Goal: Transaction & Acquisition: Purchase product/service

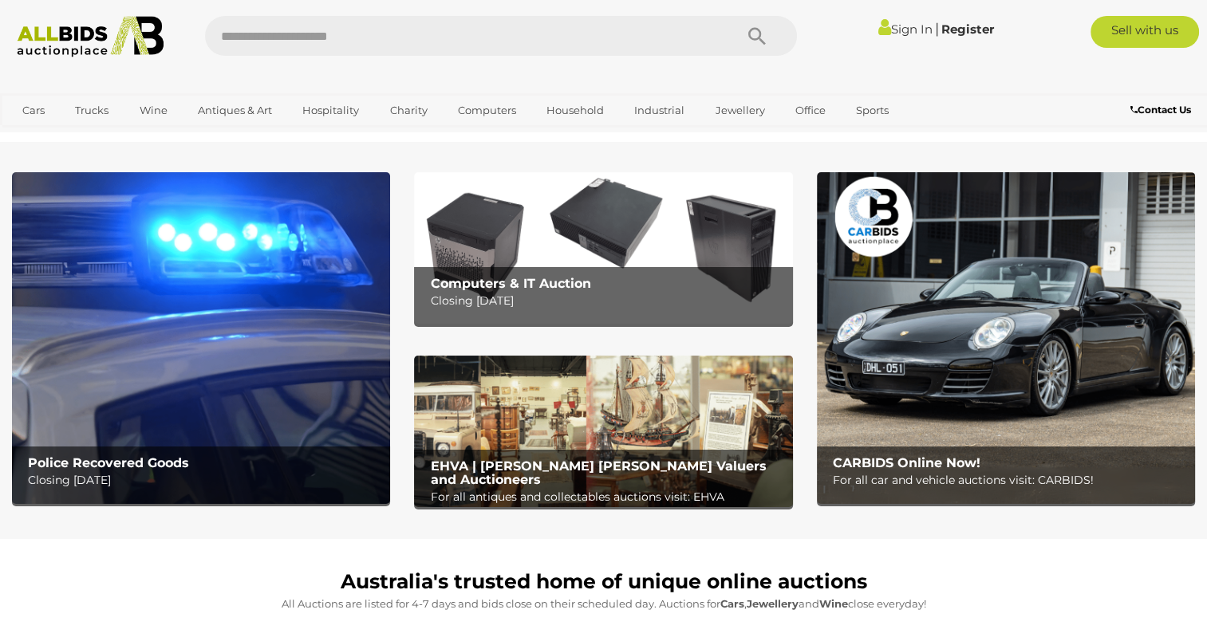
click at [219, 474] on p "Closing [DATE]" at bounding box center [205, 481] width 354 height 20
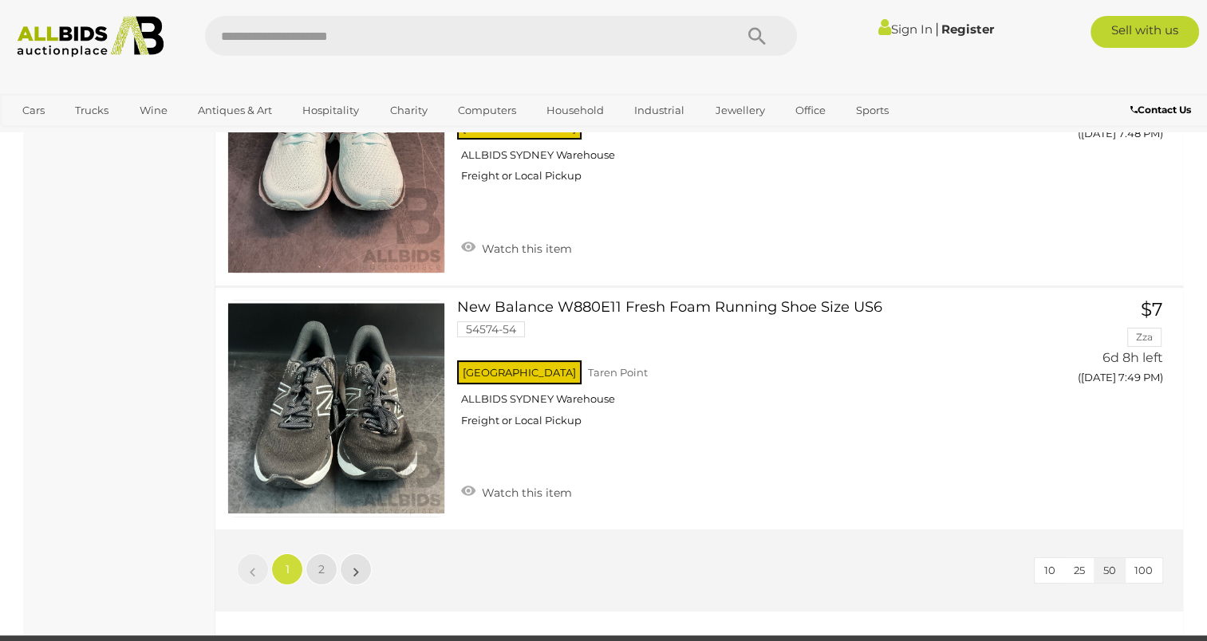
scroll to position [12220, 0]
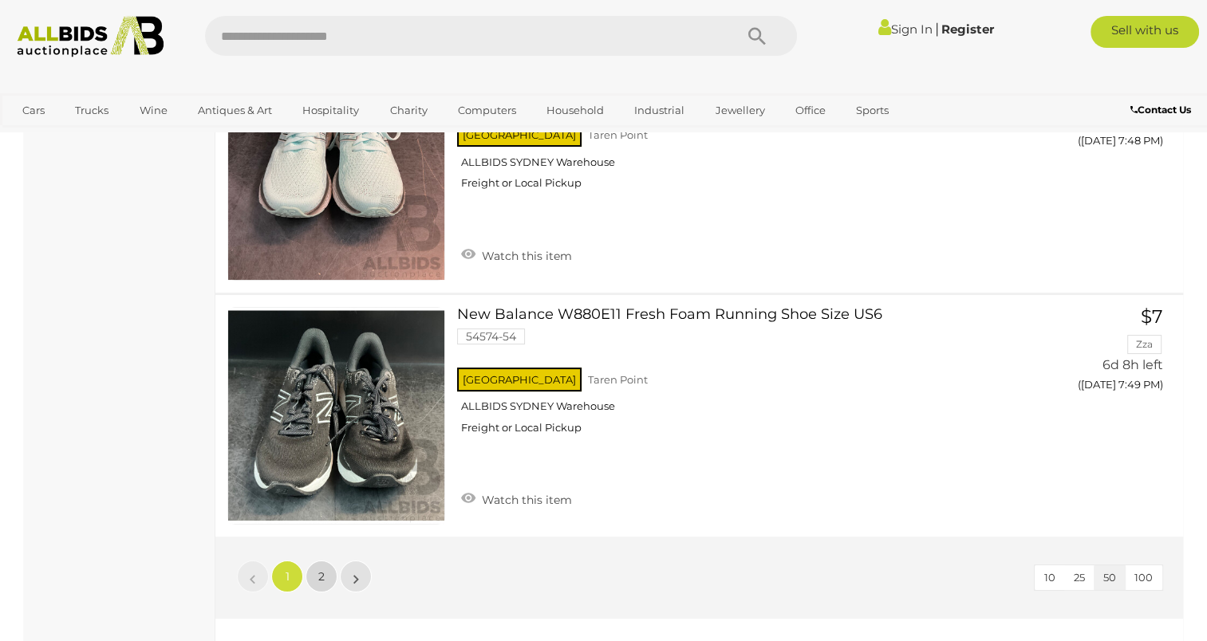
click at [329, 561] on link "2" at bounding box center [322, 577] width 32 height 32
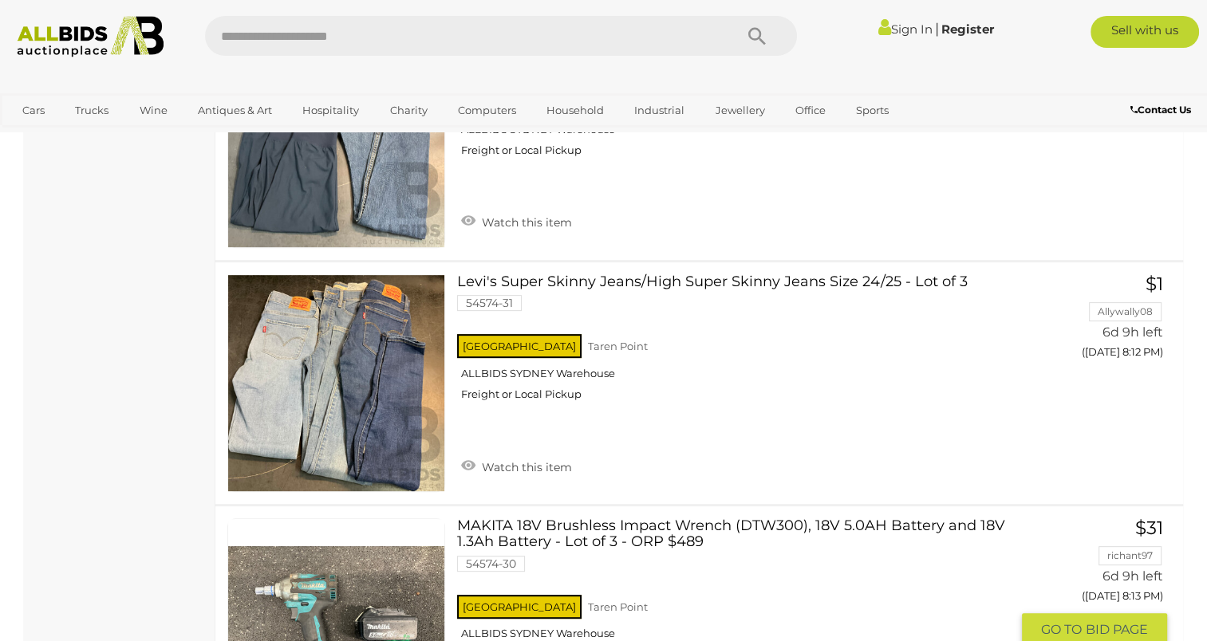
scroll to position [6553, 0]
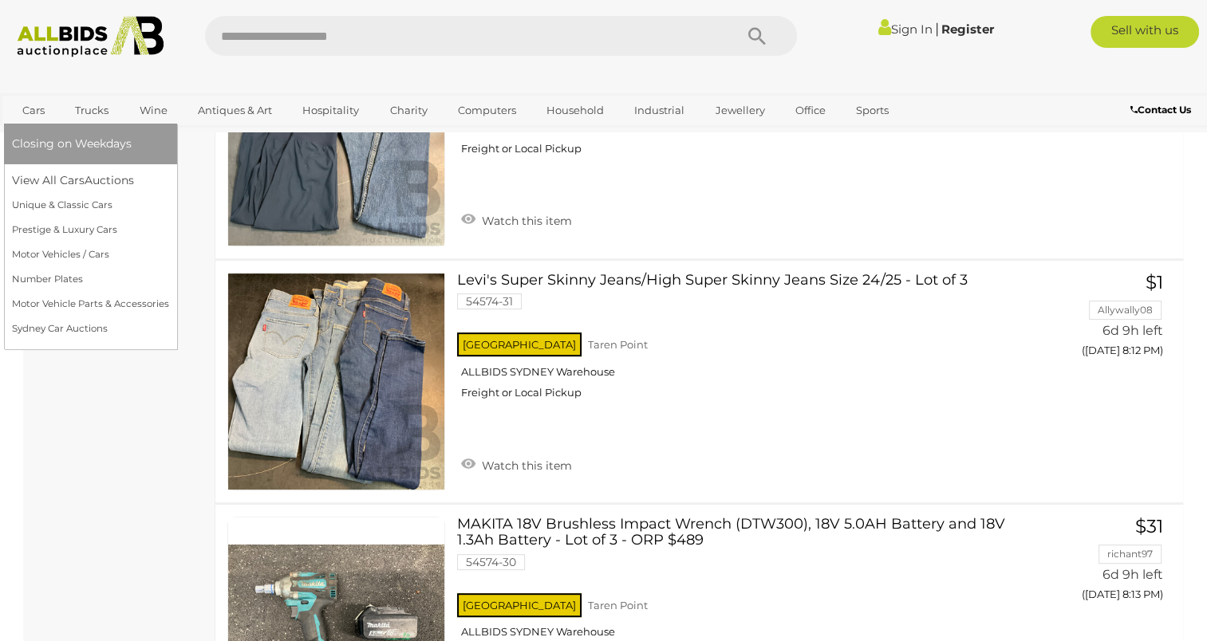
click at [41, 104] on link "Cars" at bounding box center [33, 110] width 43 height 26
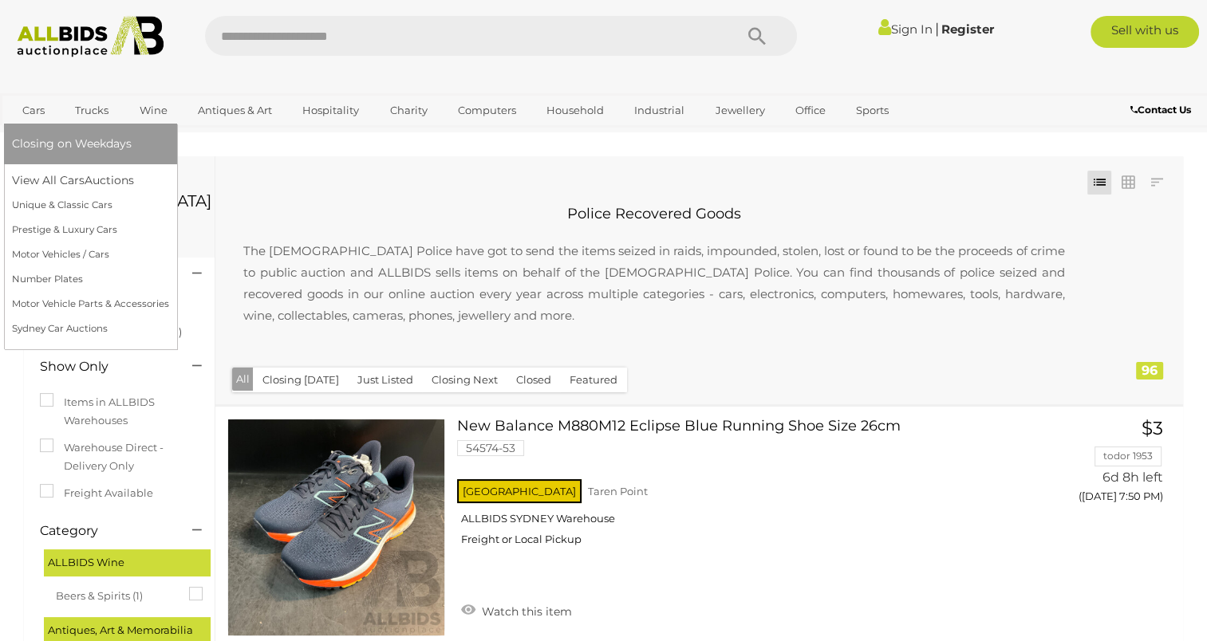
click at [41, 104] on link "Cars" at bounding box center [33, 110] width 43 height 26
click at [29, 108] on link "Cars" at bounding box center [33, 110] width 43 height 26
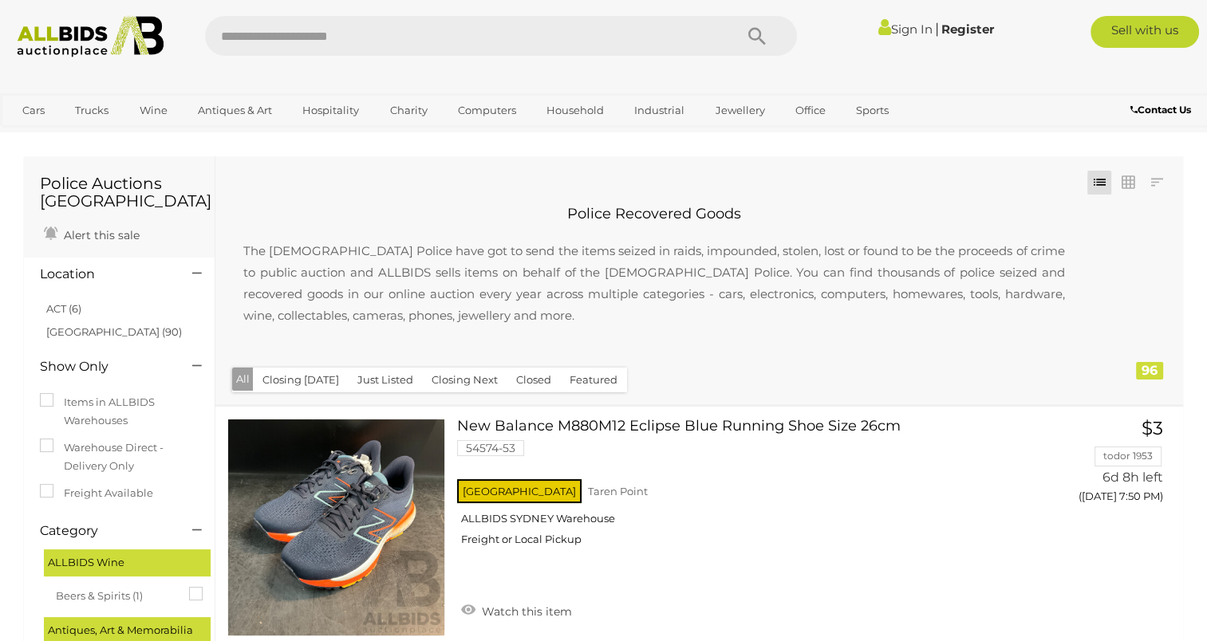
click at [104, 38] on img at bounding box center [90, 36] width 163 height 41
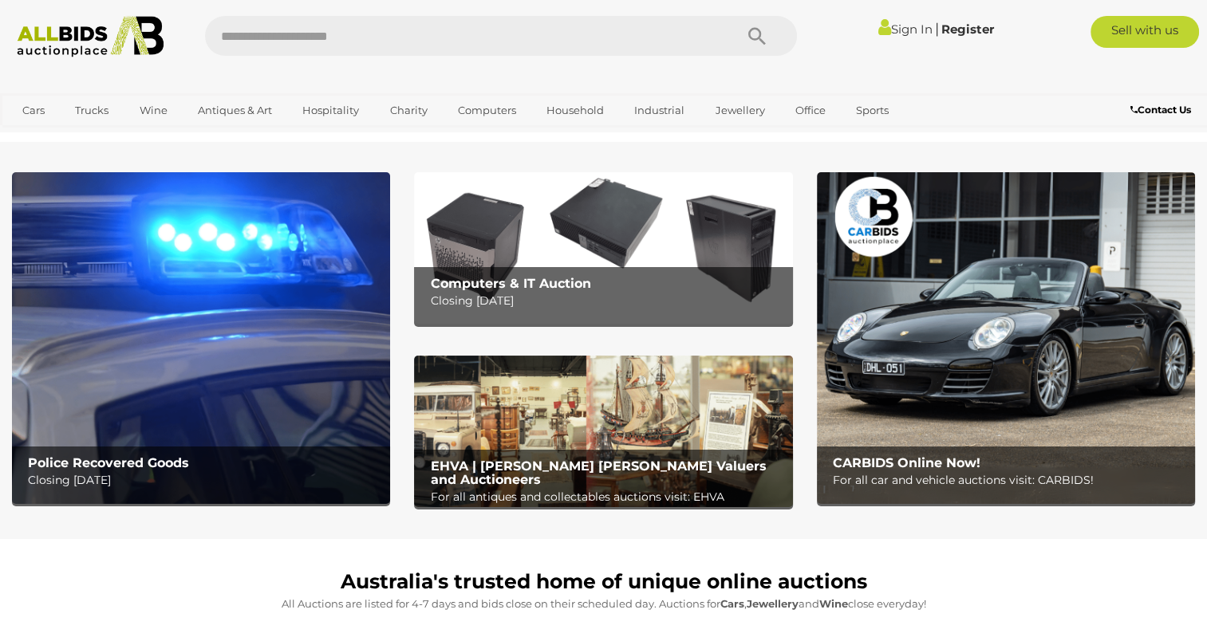
click at [916, 463] on b "CARBIDS Online Now!" at bounding box center [907, 462] width 148 height 15
